Goal: Task Accomplishment & Management: Complete application form

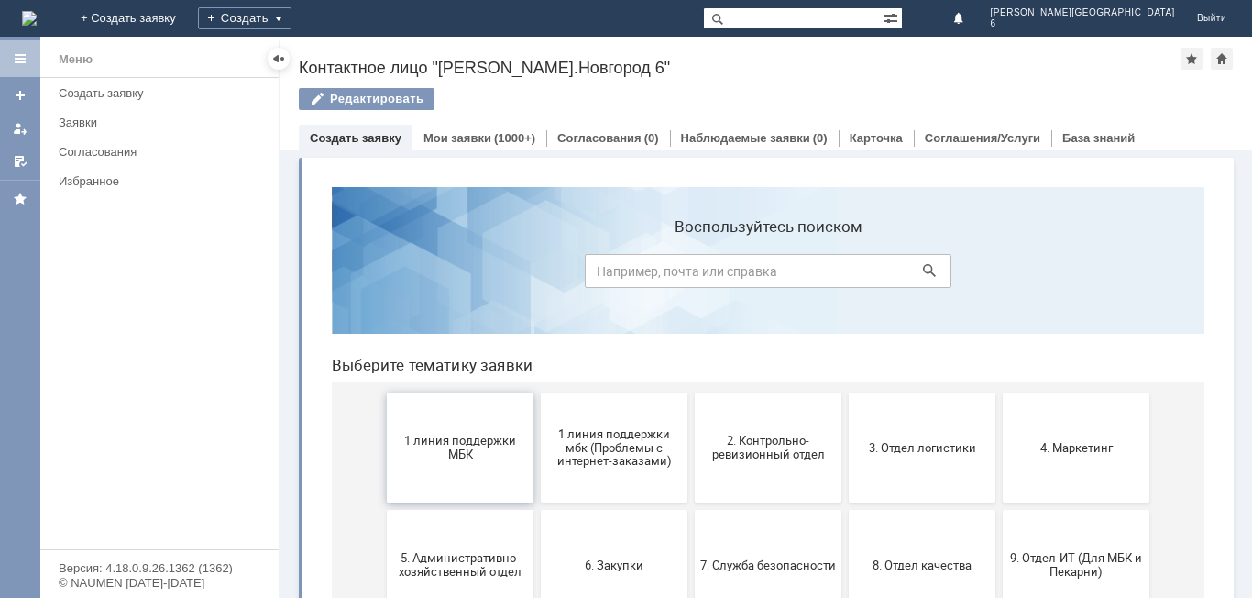
drag, startPoint x: 462, startPoint y: 451, endPoint x: 754, endPoint y: 642, distance: 349.1
click at [462, 451] on span "1 линия поддержки МБК" at bounding box center [460, 447] width 136 height 27
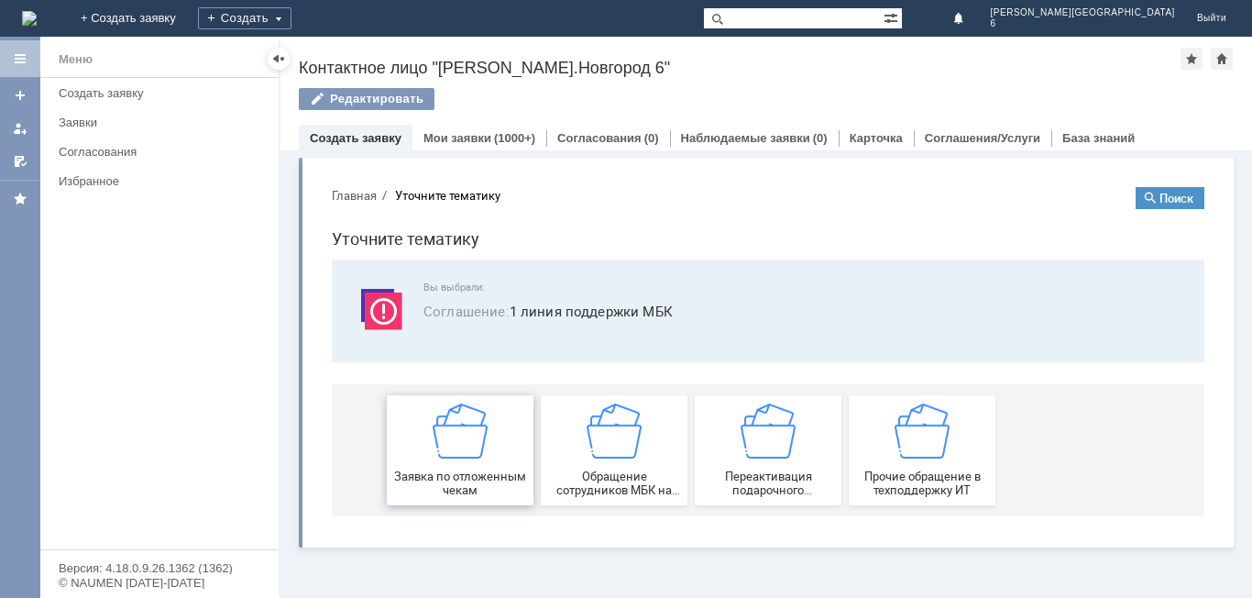
click at [456, 462] on div "Заявка по отложенным чекам" at bounding box center [460, 449] width 136 height 93
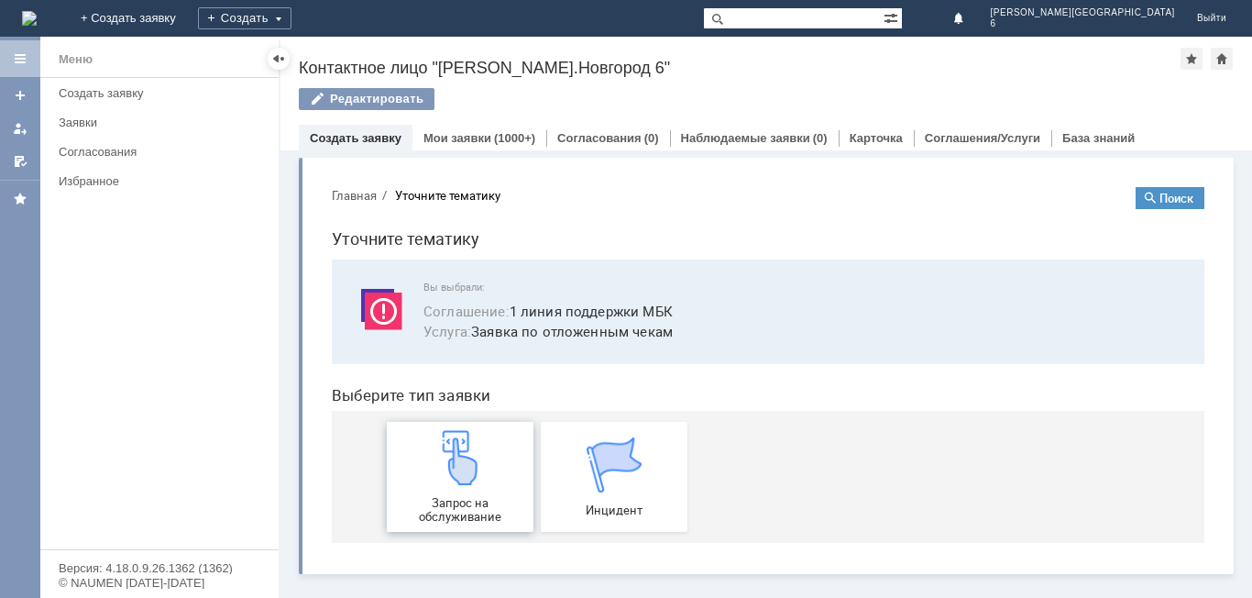
click at [465, 504] on span "Запрос на обслуживание" at bounding box center [460, 509] width 136 height 27
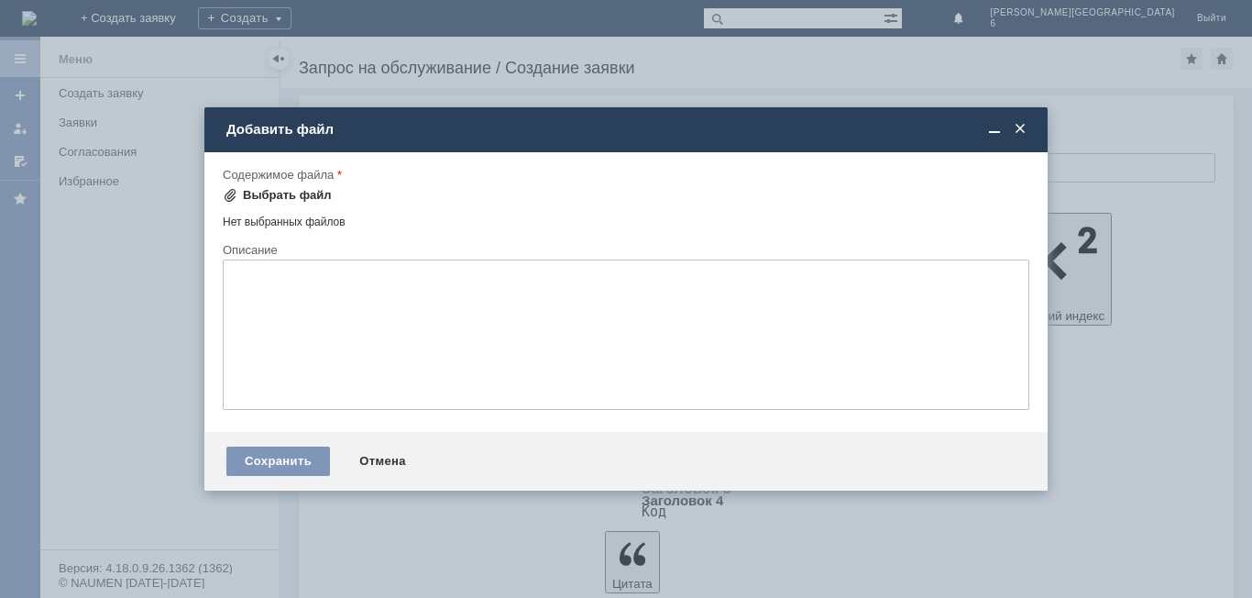
click at [305, 188] on div "Выбрать файл" at bounding box center [287, 195] width 89 height 15
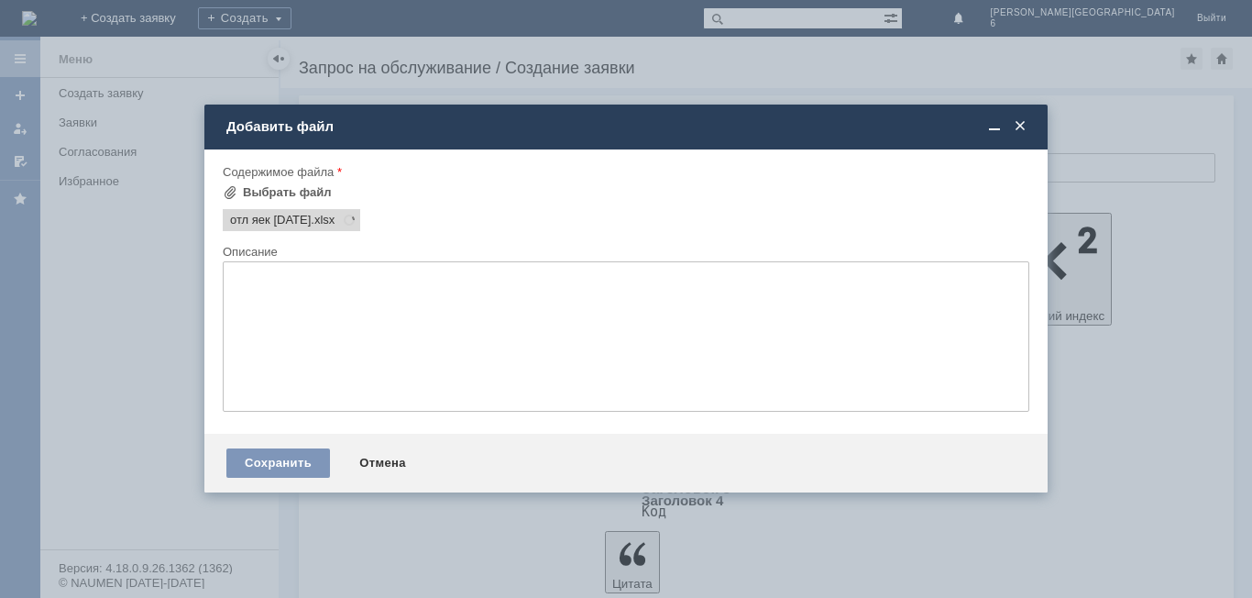
click at [440, 128] on div "Добавить файл" at bounding box center [627, 126] width 803 height 16
click at [357, 214] on span at bounding box center [346, 220] width 22 height 15
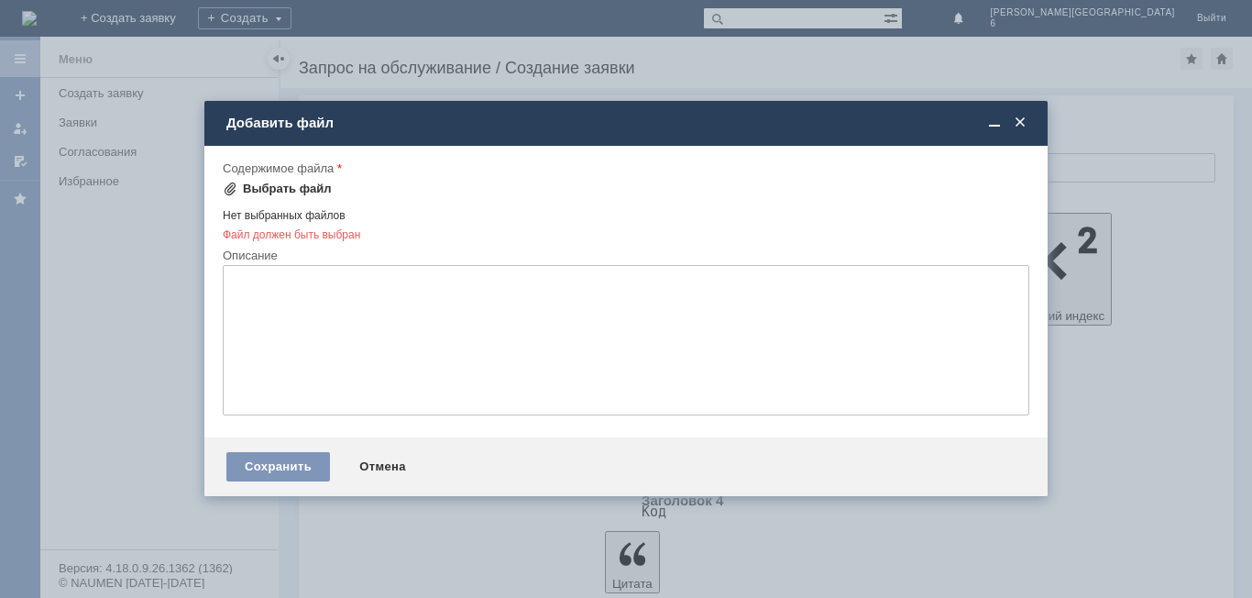
click at [294, 196] on div "Выбрать файл" at bounding box center [277, 189] width 109 height 22
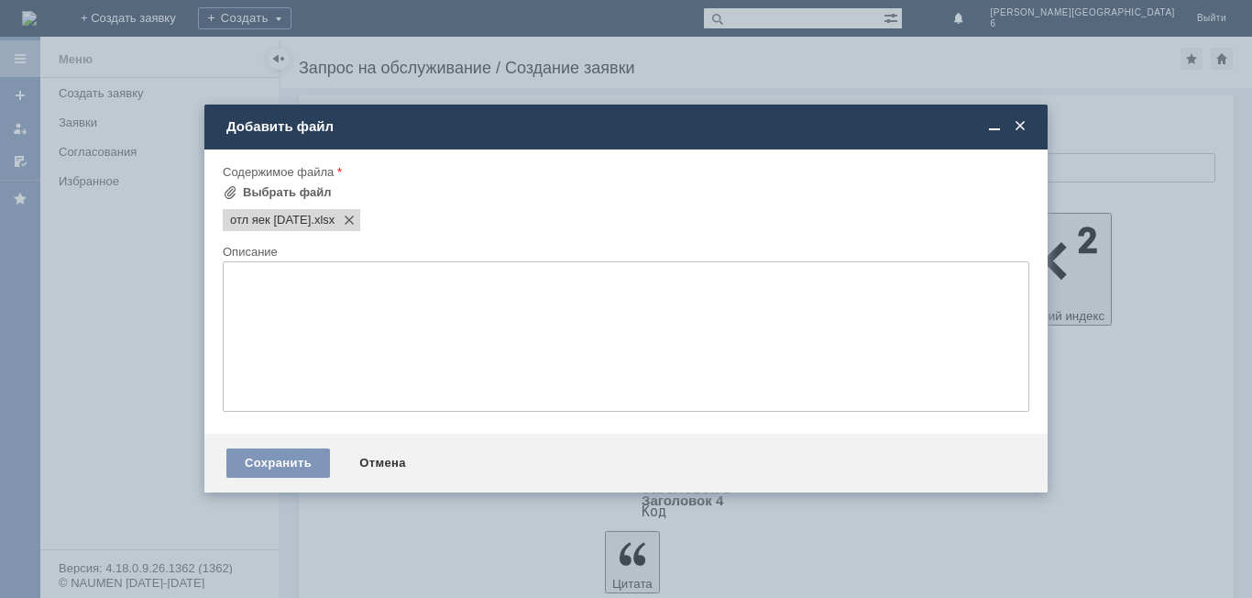
click at [352, 224] on span at bounding box center [346, 220] width 22 height 15
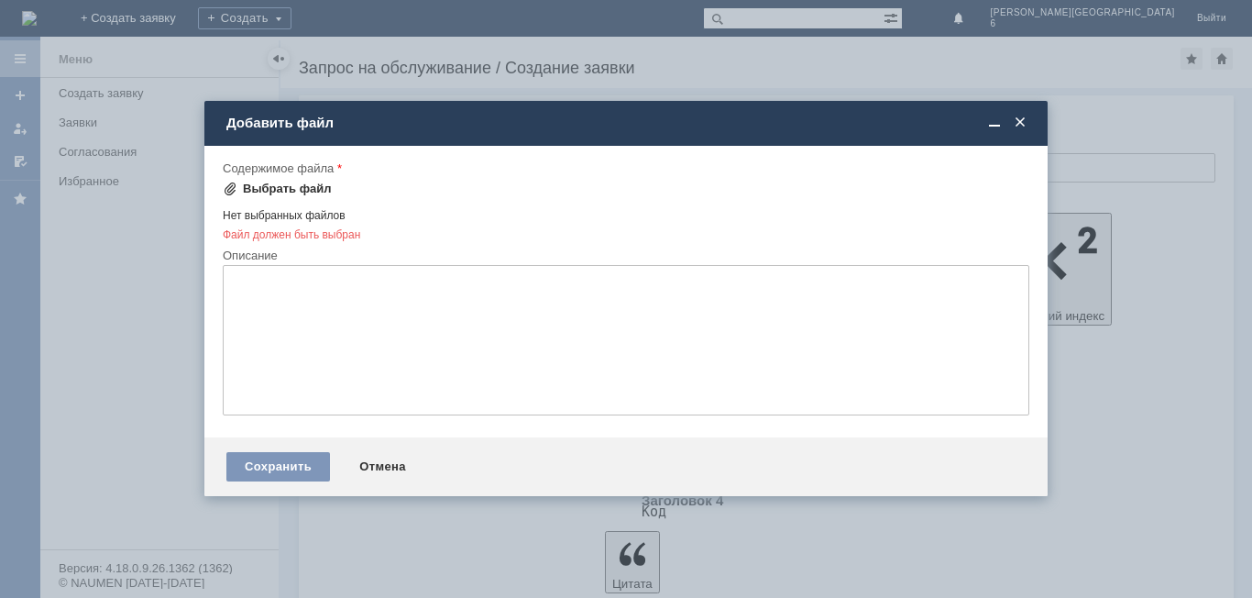
click at [313, 184] on div "Выбрать файл" at bounding box center [287, 188] width 89 height 15
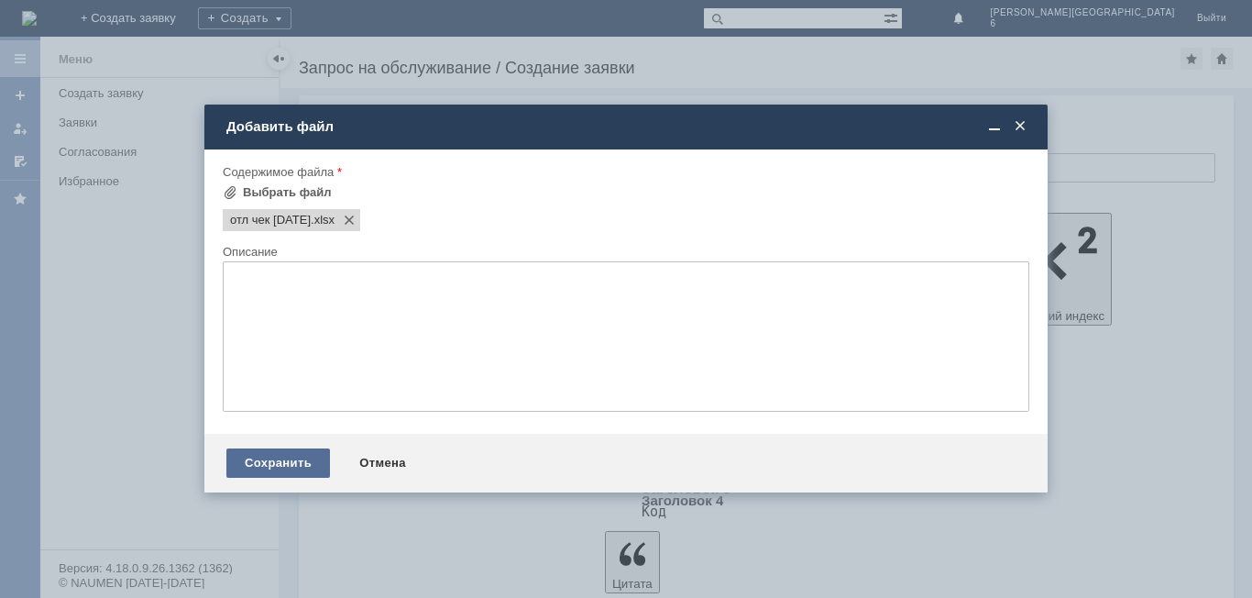
click at [277, 473] on div "Сохранить" at bounding box center [278, 462] width 104 height 29
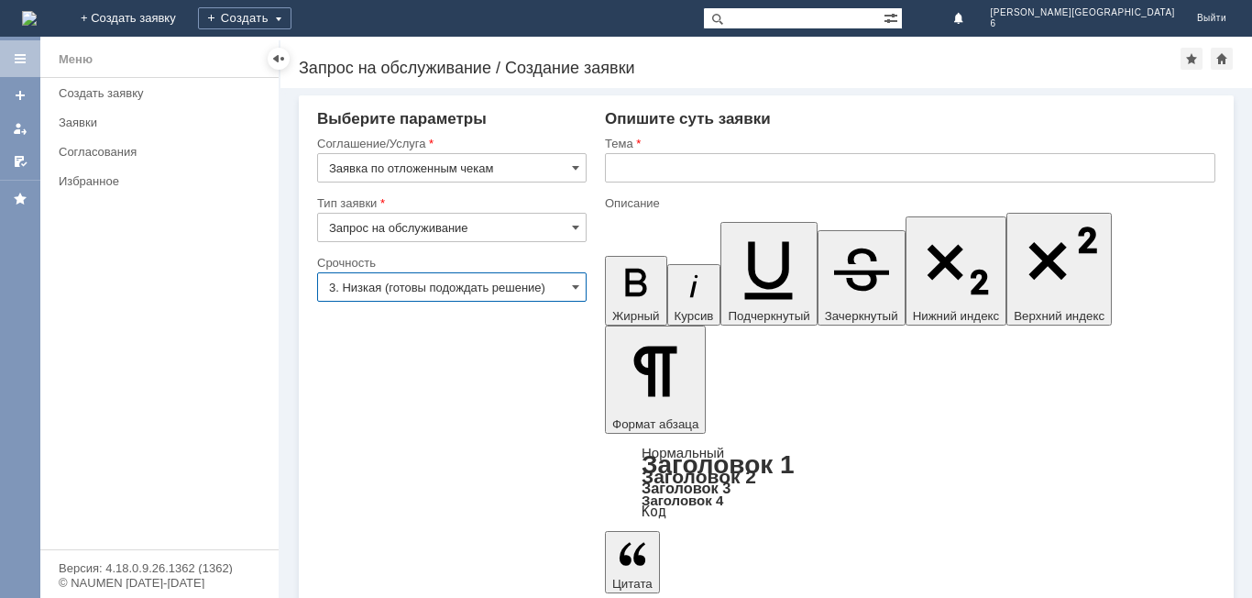
click at [478, 283] on input "3. Низкая (готовы подождать решение)" at bounding box center [451, 286] width 269 height 29
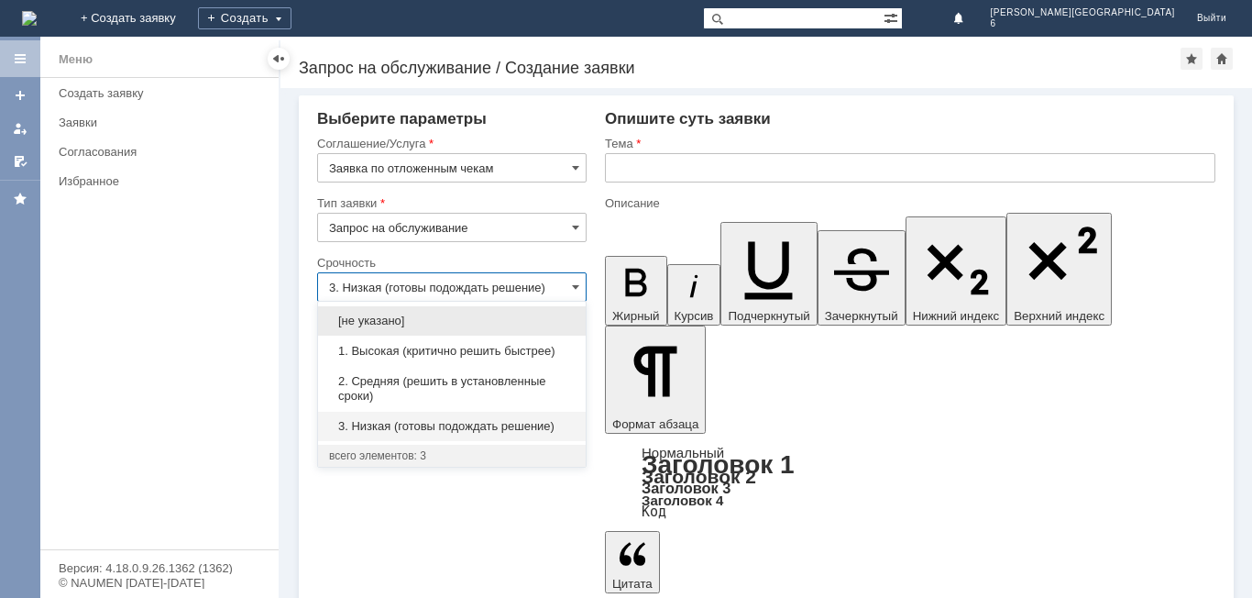
click at [423, 399] on span "2. Средняя (решить в установленные сроки)" at bounding box center [452, 388] width 246 height 29
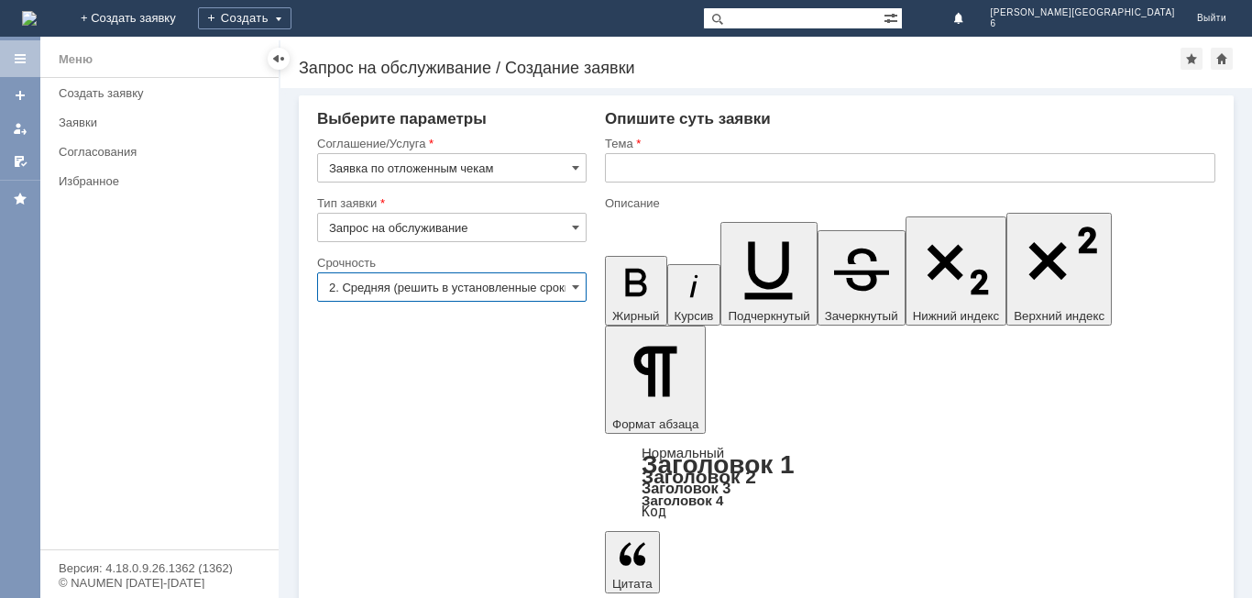
type input "2. Средняя (решить в установленные сроки)"
click at [763, 165] on input "text" at bounding box center [910, 167] width 610 height 29
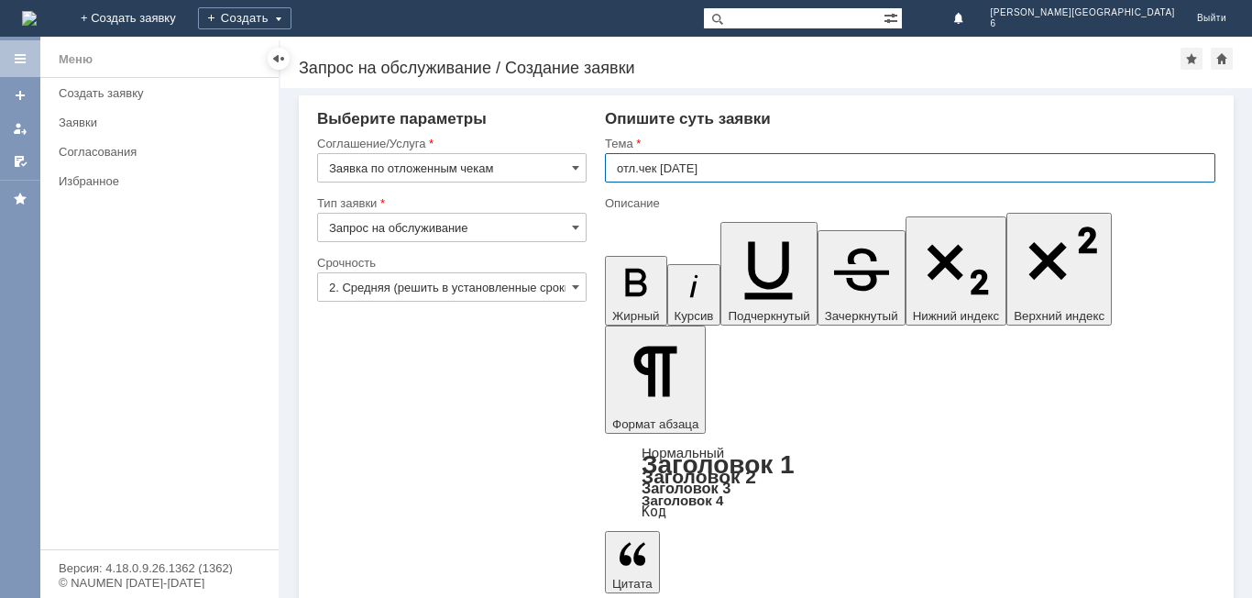
type input "отл.чек [DATE]"
